Goal: Entertainment & Leisure: Consume media (video, audio)

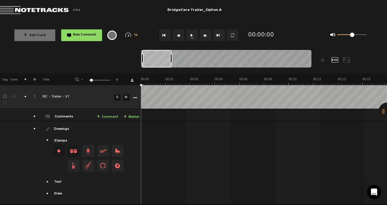
click at [191, 36] on button "1x" at bounding box center [192, 35] width 12 height 12
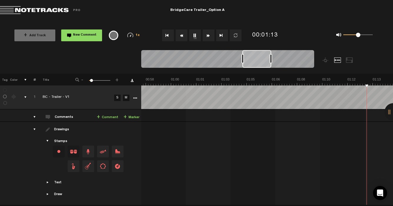
scroll to position [0, 979]
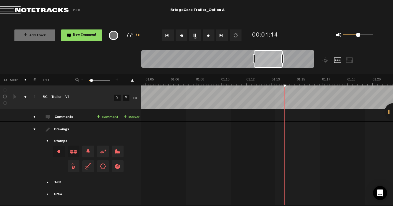
click at [193, 34] on button "1x" at bounding box center [195, 35] width 12 height 12
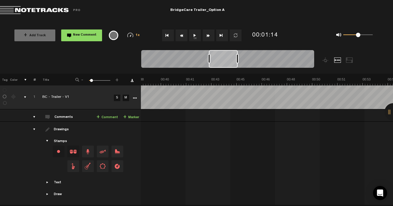
scroll to position [0, 1009]
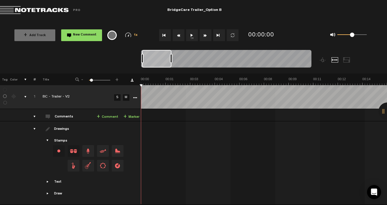
click at [190, 35] on button "1x" at bounding box center [192, 35] width 12 height 12
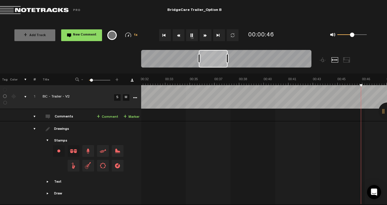
scroll to position [0, 592]
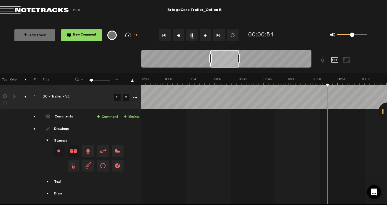
click at [194, 32] on button "1x" at bounding box center [192, 35] width 12 height 12
click at [195, 35] on button "1x" at bounding box center [192, 35] width 12 height 12
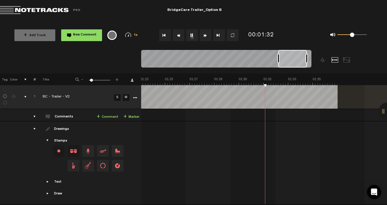
scroll to position [0, 1281]
click at [193, 34] on button "1x" at bounding box center [192, 35] width 12 height 12
